Goal: Information Seeking & Learning: Check status

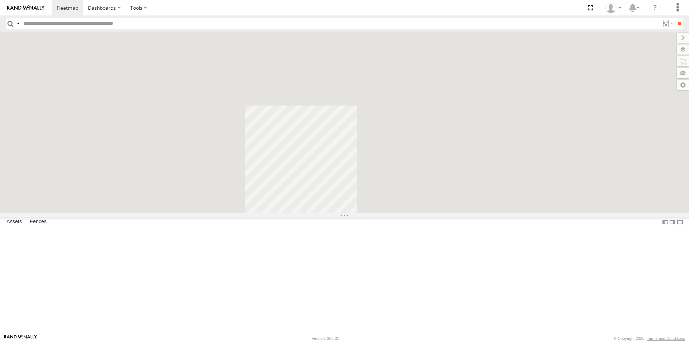
click at [64, 20] on input "text" at bounding box center [339, 23] width 639 height 10
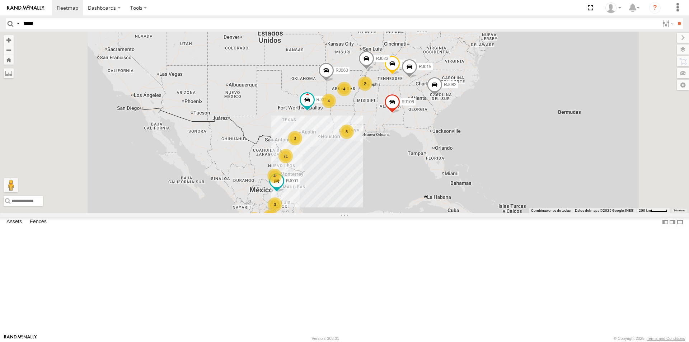
click at [675, 18] on input "**" at bounding box center [679, 23] width 8 height 10
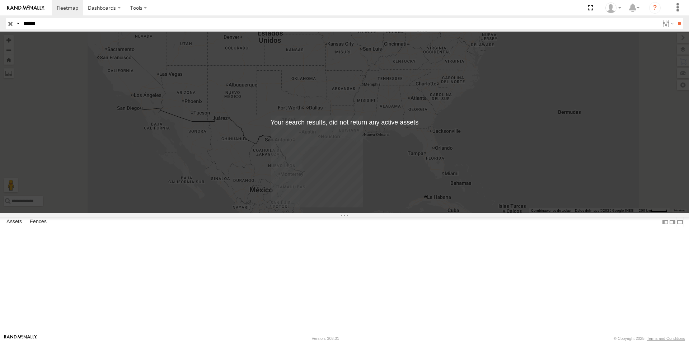
type input "*****"
click at [675, 18] on input "**" at bounding box center [679, 23] width 8 height 10
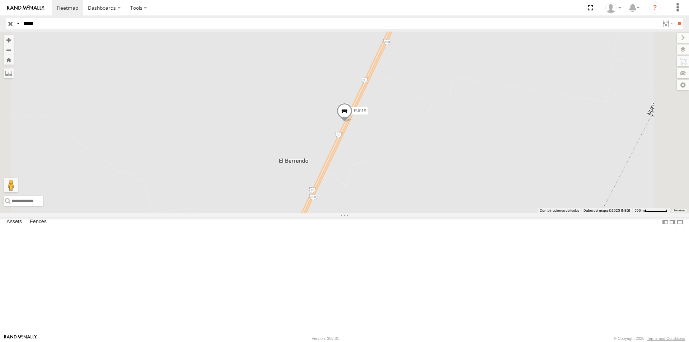
click at [447, 181] on div "RJ019" at bounding box center [344, 123] width 689 height 182
click at [352, 122] on span at bounding box center [344, 112] width 16 height 19
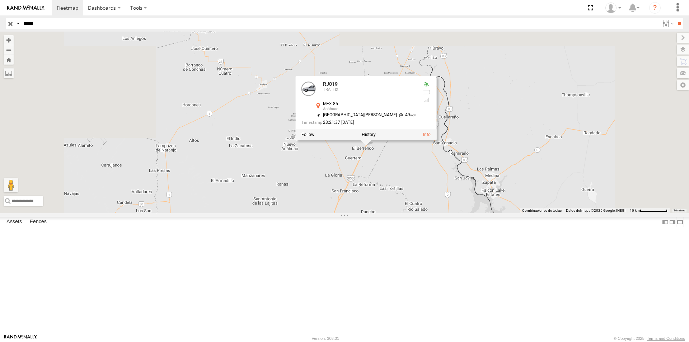
click at [464, 213] on div "RJ019 RJ019 TRAFFIX MEX-85 Anáhuac 27.03239 , -99.74204 South West 49 23:21:37 …" at bounding box center [344, 123] width 689 height 182
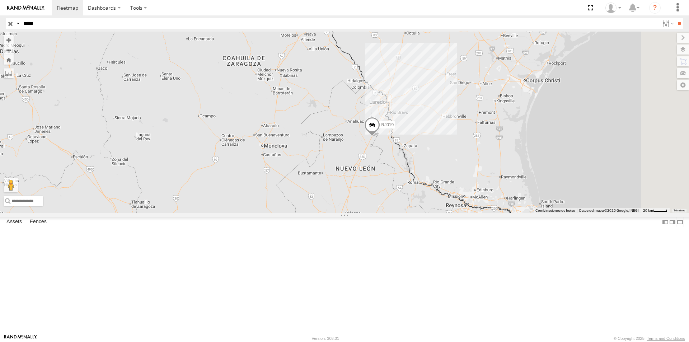
drag, startPoint x: 466, startPoint y: 237, endPoint x: 466, endPoint y: 222, distance: 15.1
click at [466, 213] on div "RJ019" at bounding box center [344, 123] width 689 height 182
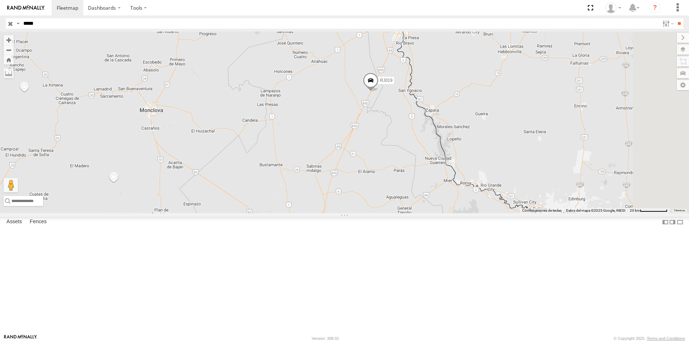
drag, startPoint x: 475, startPoint y: 206, endPoint x: 470, endPoint y: 181, distance: 25.2
click at [470, 181] on div "RJ019" at bounding box center [344, 123] width 689 height 182
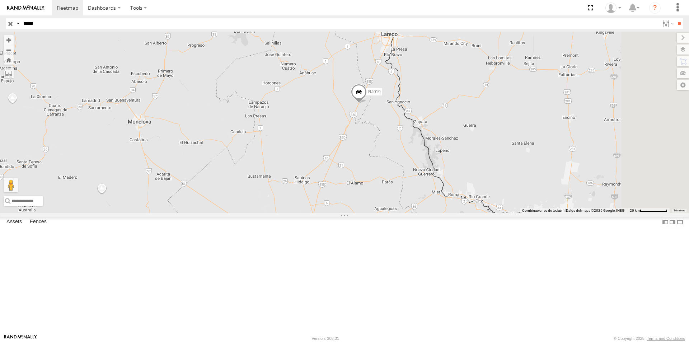
drag, startPoint x: 468, startPoint y: 183, endPoint x: 465, endPoint y: 194, distance: 11.5
click at [465, 194] on div "RJ019" at bounding box center [344, 123] width 689 height 182
click at [421, 177] on div "RJ019" at bounding box center [344, 123] width 689 height 182
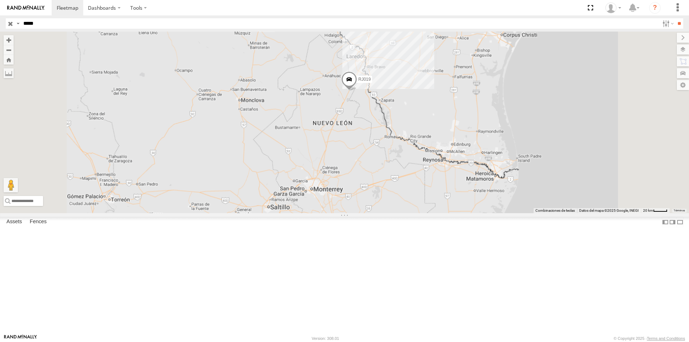
drag, startPoint x: 429, startPoint y: 206, endPoint x: 429, endPoint y: 185, distance: 20.8
click at [429, 185] on div "RJ019" at bounding box center [344, 123] width 689 height 182
click at [357, 90] on span at bounding box center [349, 80] width 16 height 19
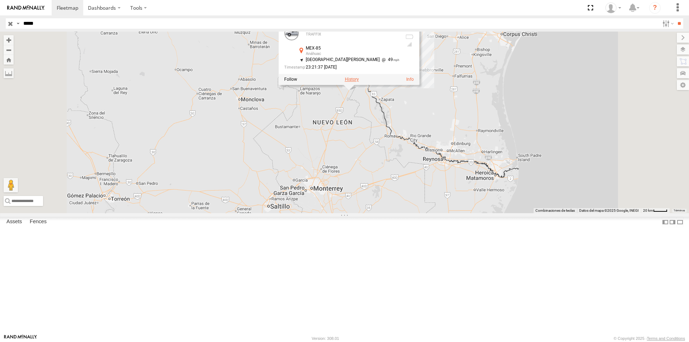
click at [359, 82] on label at bounding box center [352, 79] width 14 height 5
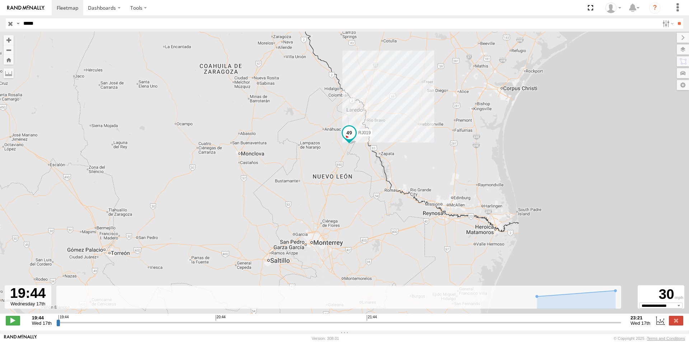
type input "**********"
click at [551, 175] on div "RJ019" at bounding box center [344, 176] width 689 height 289
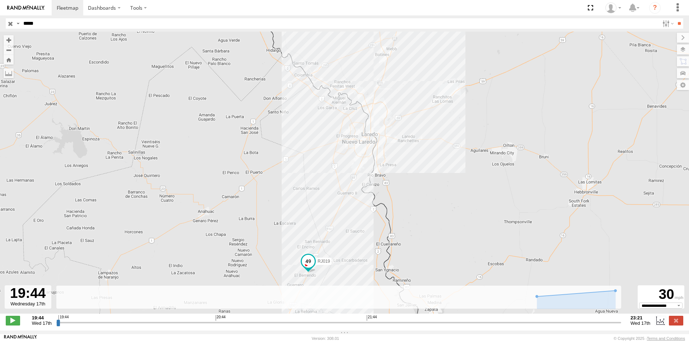
click at [10, 23] on input "button" at bounding box center [10, 23] width 9 height 10
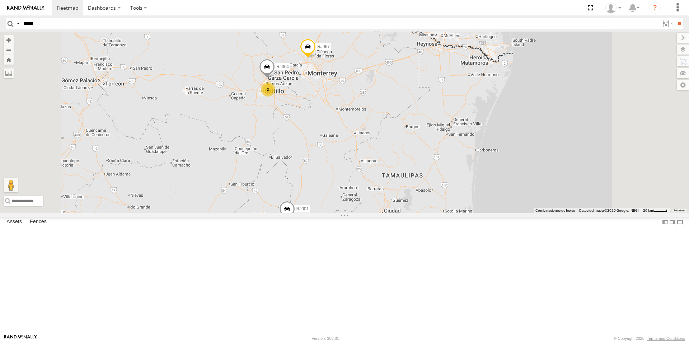
drag, startPoint x: 427, startPoint y: 124, endPoint x: 401, endPoint y: 178, distance: 60.2
click at [401, 178] on div "RJ108 RJ080 RJ047 RJ042 RJ023 RJ025 RJ015 RJ102 RJ088 RJ082 RJ057 RJ046 RJ110 R…" at bounding box center [344, 123] width 689 height 182
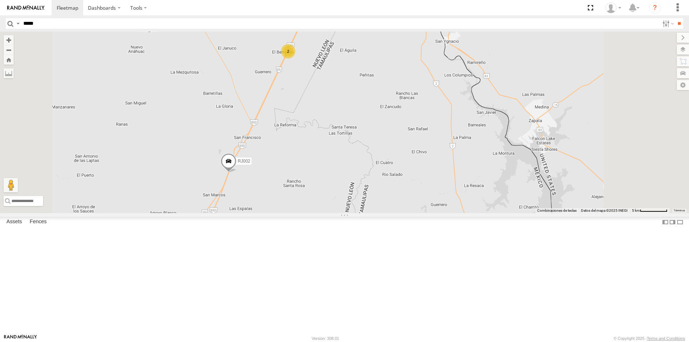
drag, startPoint x: 414, startPoint y: 75, endPoint x: 388, endPoint y: 119, distance: 51.0
click at [389, 119] on div "RJ108 RJ080 RJ047 RJ042 RJ023 RJ025 RJ015 RJ102 RJ088 RJ082 RJ057 RJ046 RJ110 R…" at bounding box center [344, 123] width 689 height 182
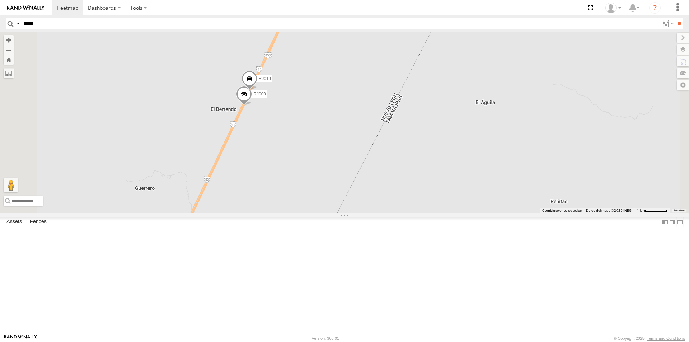
click at [257, 90] on span at bounding box center [249, 80] width 16 height 19
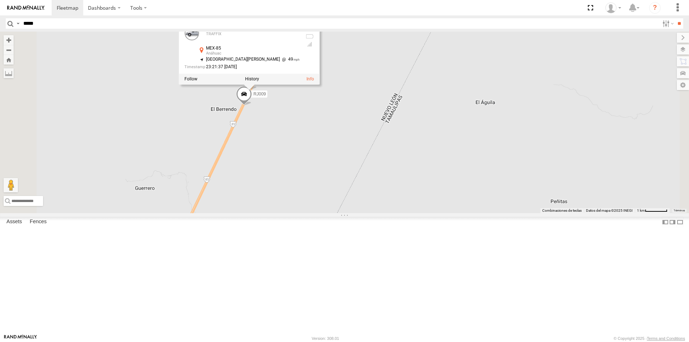
click at [252, 105] on span at bounding box center [244, 95] width 16 height 19
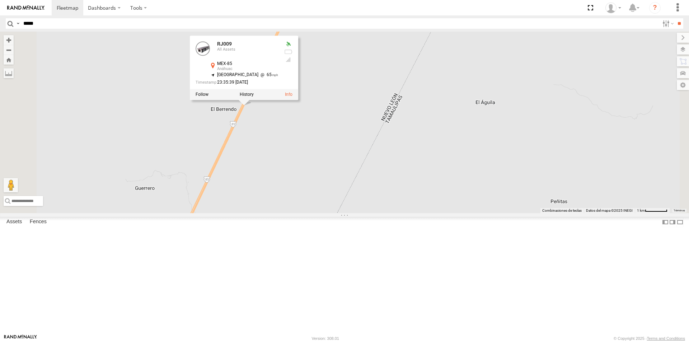
click at [414, 108] on div "RJ108 RJ080 RJ047 RJ042 RJ023 RJ025 RJ015 RJ102 RJ088 RJ082 RJ057 RJ046 RJ110 R…" at bounding box center [344, 123] width 689 height 182
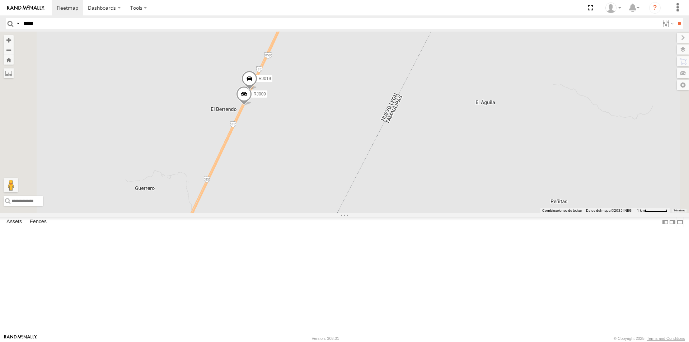
click at [257, 90] on span at bounding box center [249, 80] width 16 height 19
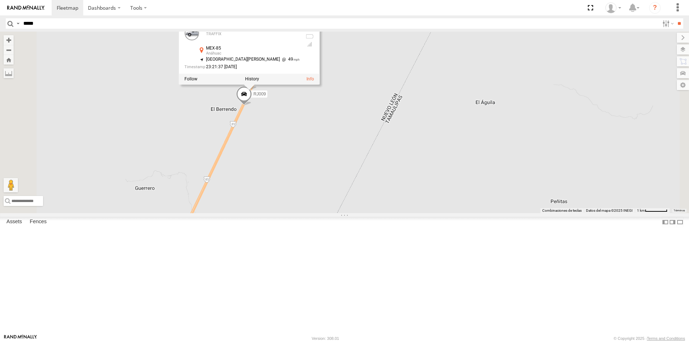
click at [320, 85] on div "RJ019 TRAFFIX MEX-85 Anáhuac 27.03239 , -99.74204 South West 49 23:21:37 09/17/…" at bounding box center [249, 52] width 141 height 65
click at [377, 156] on div "RJ108 RJ080 RJ047 RJ042 RJ023 RJ025 RJ015 RJ102 RJ088 RJ082 RJ057 RJ046 RJ110 R…" at bounding box center [344, 123] width 689 height 182
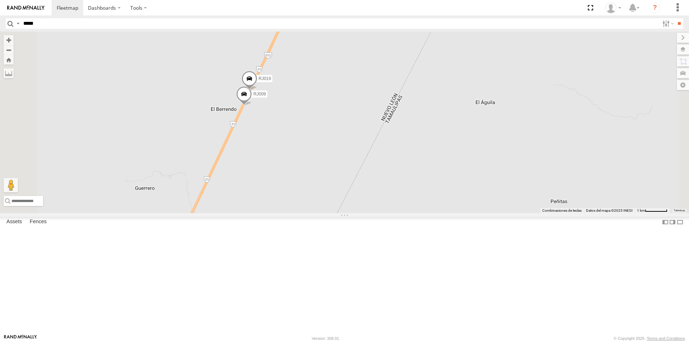
click at [257, 90] on span at bounding box center [249, 80] width 16 height 19
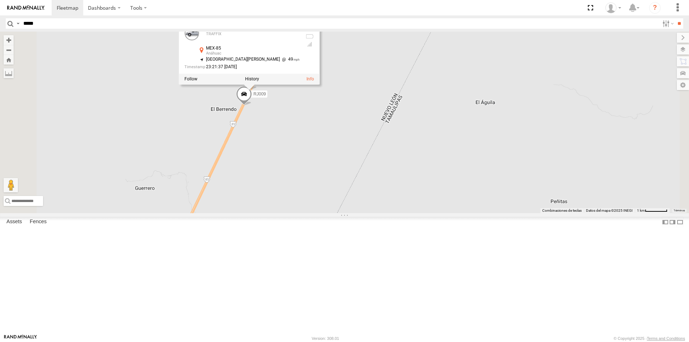
click at [252, 105] on span at bounding box center [244, 95] width 16 height 19
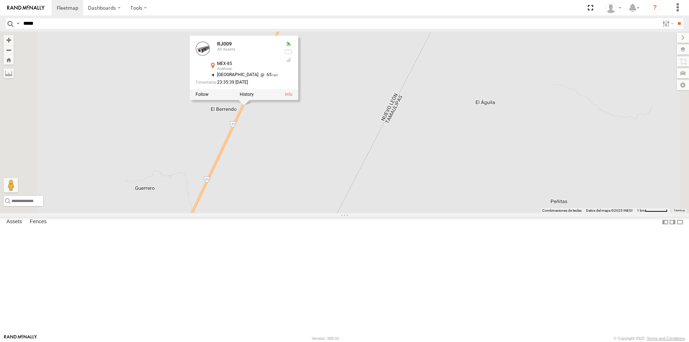
click at [366, 184] on div "RJ108 RJ080 RJ047 RJ042 RJ023 RJ025 RJ015 RJ102 RJ088 RJ082 RJ057 RJ046 RJ110 R…" at bounding box center [344, 123] width 689 height 182
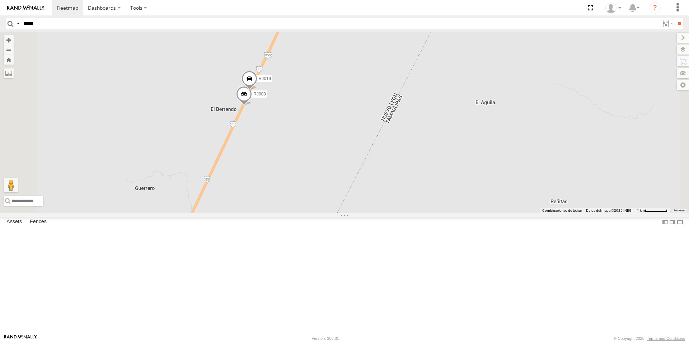
click at [257, 90] on span at bounding box center [249, 80] width 16 height 19
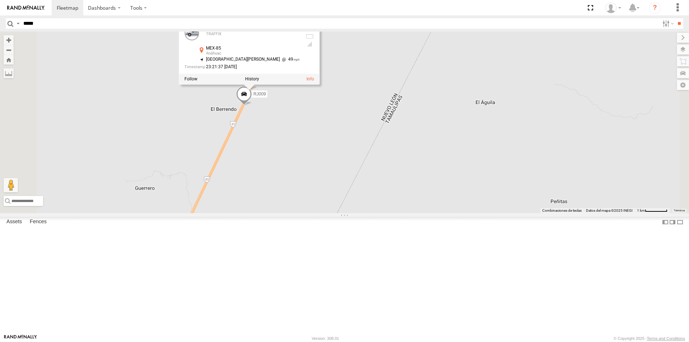
click at [252, 105] on span at bounding box center [244, 95] width 16 height 19
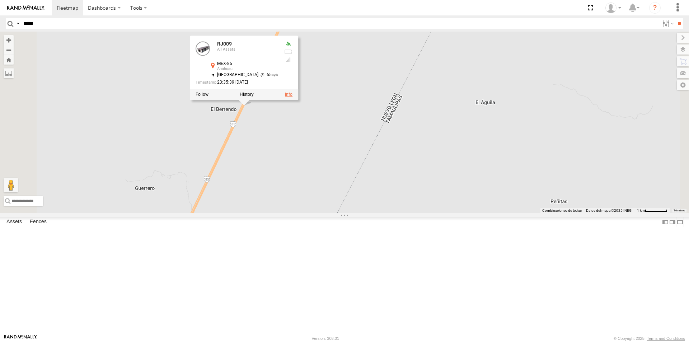
click at [292, 97] on link at bounding box center [289, 94] width 8 height 5
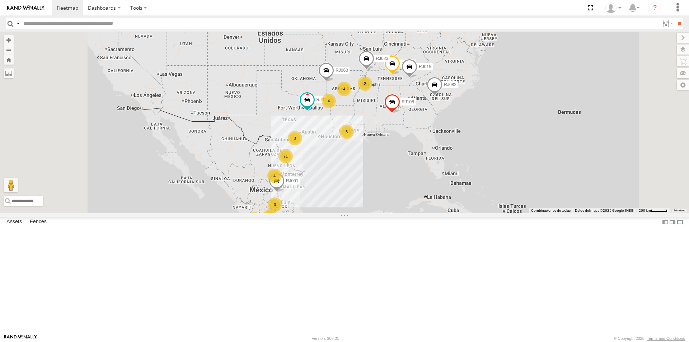
click at [0, 0] on span at bounding box center [0, 0] width 0 height 0
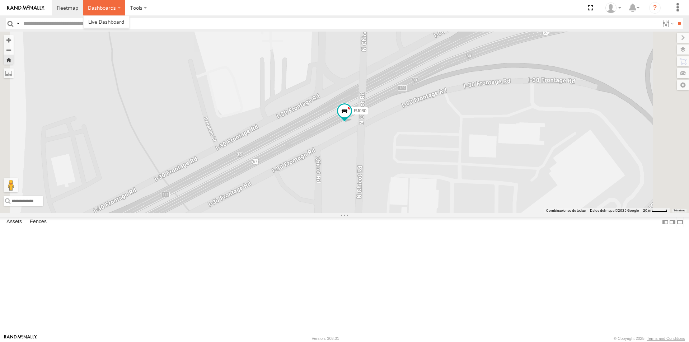
click at [102, 8] on label "Dashboards" at bounding box center [104, 7] width 42 height 15
click at [145, 10] on label at bounding box center [138, 7] width 27 height 15
